Goal: Information Seeking & Learning: Learn about a topic

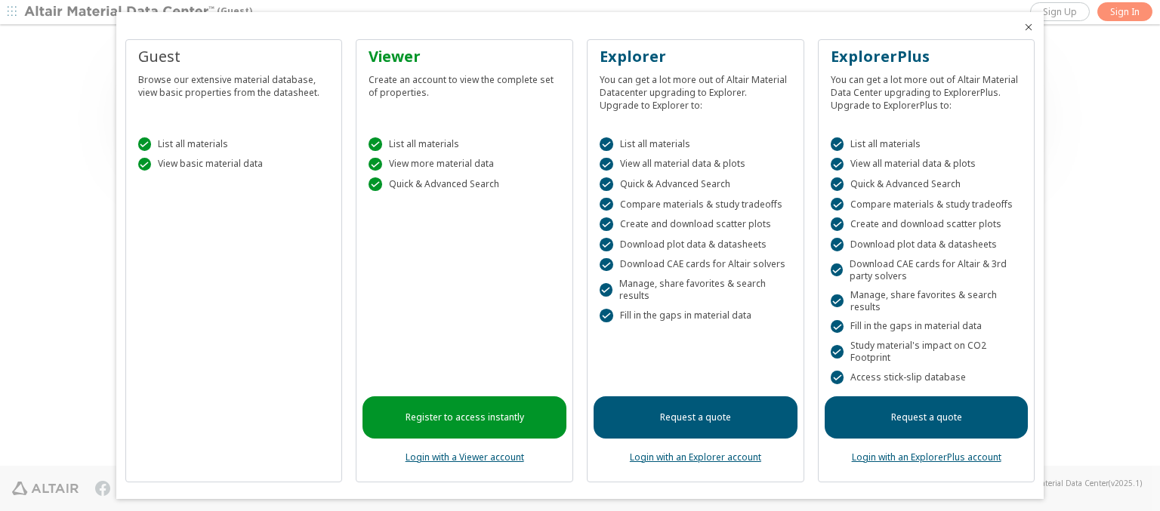
click at [1022, 27] on icon "Close" at bounding box center [1028, 27] width 12 height 12
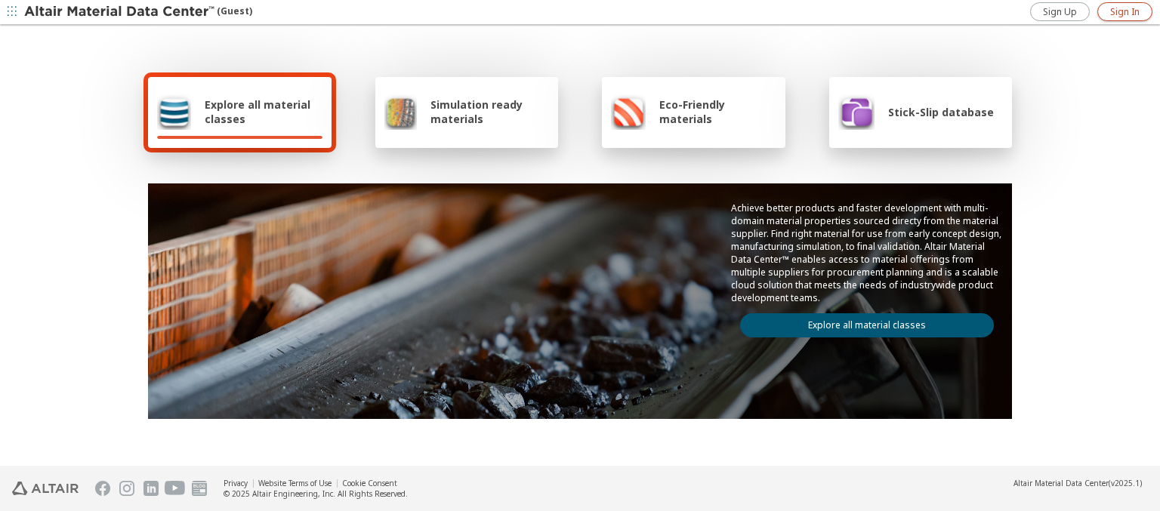
click at [1124, 11] on span "Sign In" at bounding box center [1124, 12] width 29 height 12
click at [120, 12] on img at bounding box center [120, 12] width 193 height 15
click at [258, 112] on span "Explore all material classes" at bounding box center [264, 111] width 118 height 29
click at [861, 322] on link "Explore all material classes" at bounding box center [867, 325] width 254 height 24
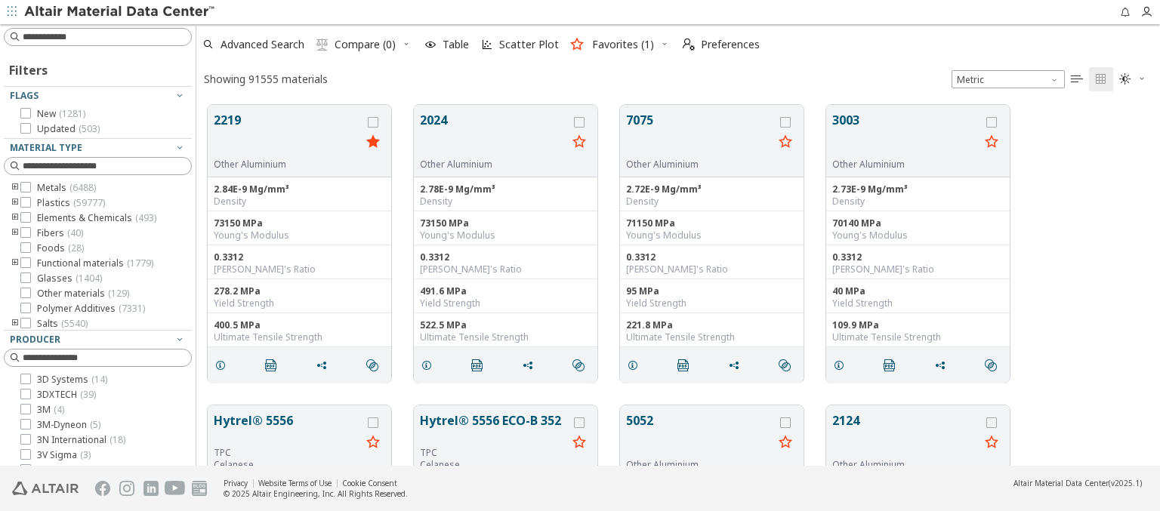
scroll to position [361, 952]
type input "****"
click at [223, 364] on icon "grid" at bounding box center [220, 365] width 12 height 12
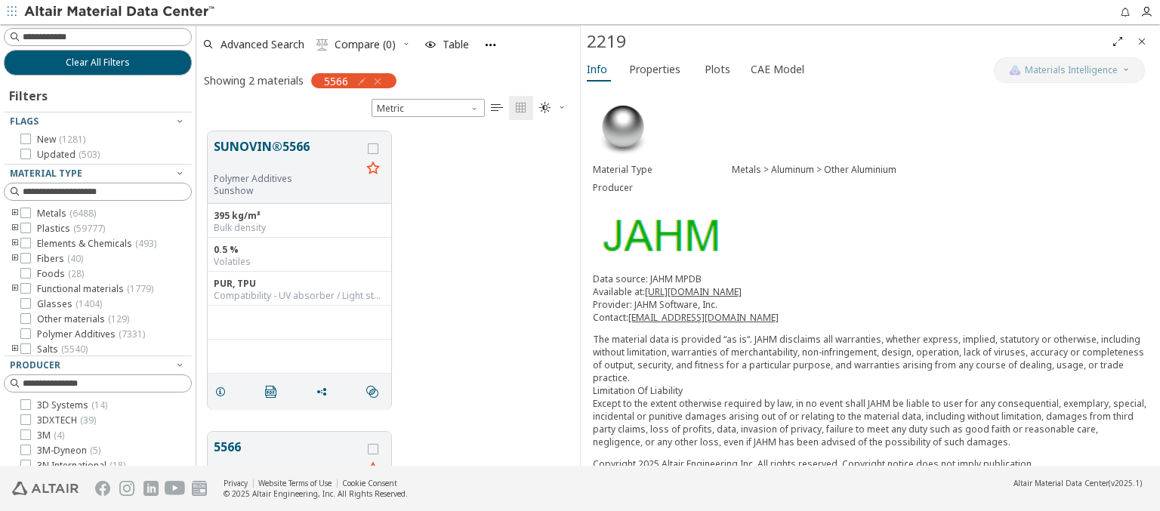
scroll to position [335, 372]
drag, startPoint x: 169, startPoint y: 64, endPoint x: 1146, endPoint y: 40, distance: 976.7
click at [1146, 40] on icon "Close" at bounding box center [1142, 41] width 12 height 12
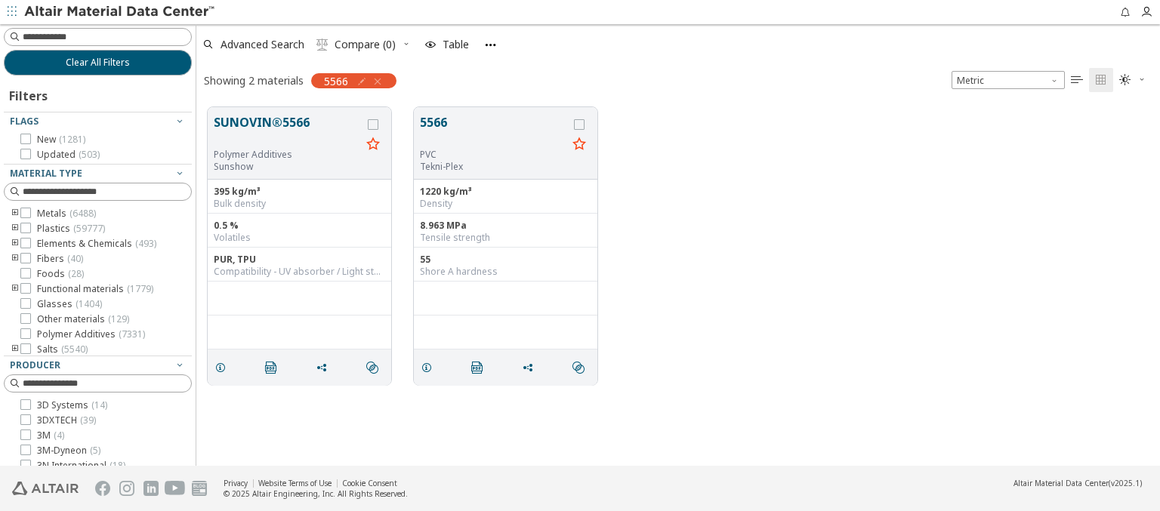
scroll to position [359, 952]
click at [120, 12] on img at bounding box center [120, 12] width 193 height 15
